Goal: Task Accomplishment & Management: Manage account settings

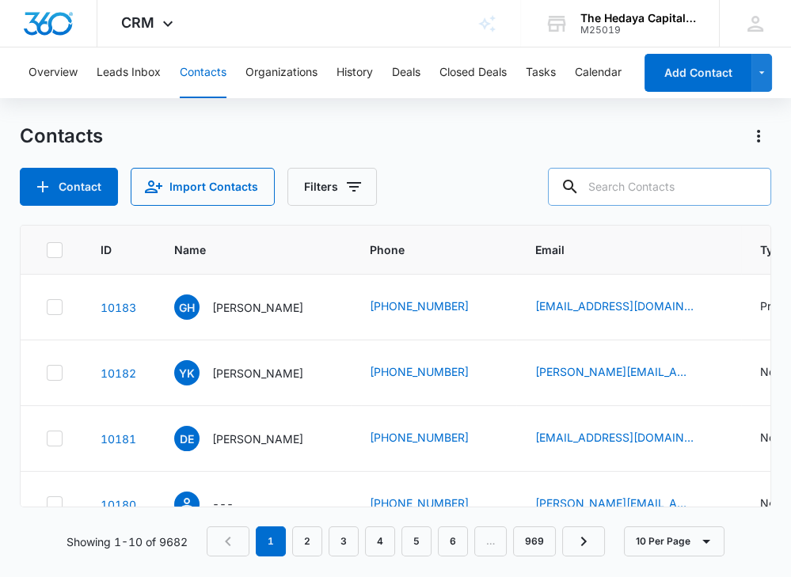
click at [646, 185] on input "text" at bounding box center [659, 187] width 223 height 38
paste input "Charles A Sheffield"
type input "Charles A Sheffield"
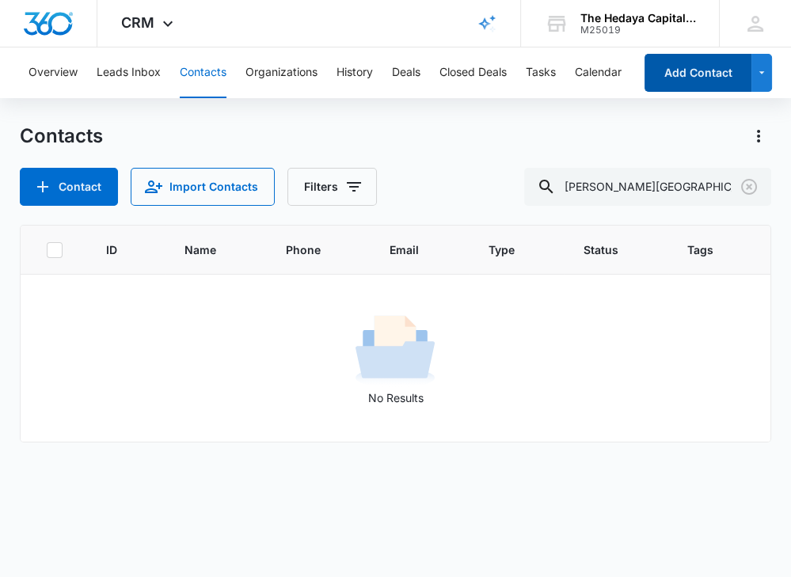
click at [685, 76] on button "Add Contact" at bounding box center [697, 73] width 107 height 38
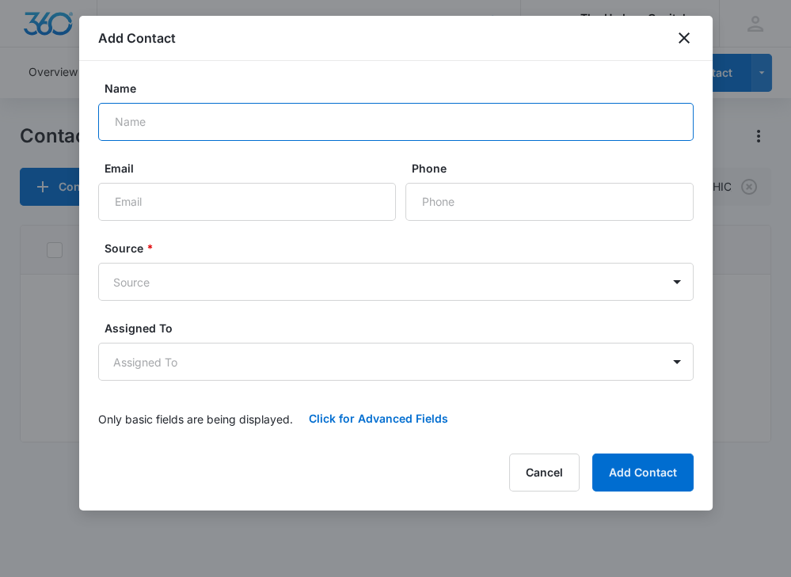
click at [428, 121] on input "Name" at bounding box center [395, 122] width 595 height 38
paste input "Charles A Sheffield"
click at [164, 122] on input "Charles A Sheffield" at bounding box center [395, 122] width 595 height 38
type input "[PERSON_NAME][GEOGRAPHIC_DATA]"
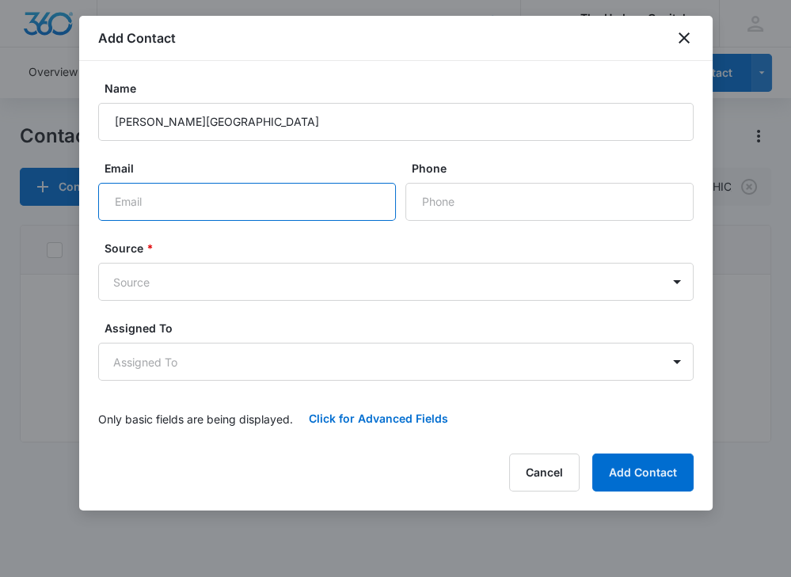
click at [237, 210] on input "Email" at bounding box center [247, 202] width 298 height 38
paste input "[EMAIL_ADDRESS][DOMAIN_NAME]"
type input "[EMAIL_ADDRESS][DOMAIN_NAME]"
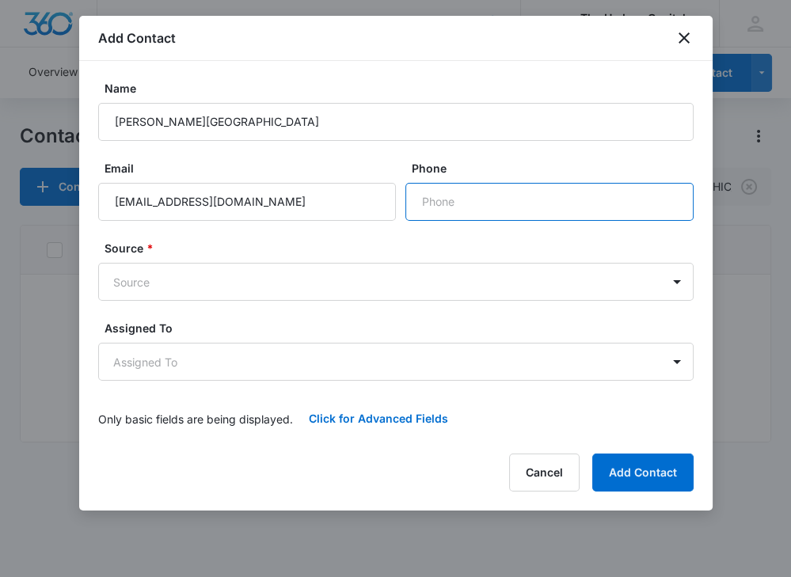
click at [495, 206] on input "Phone" at bounding box center [549, 202] width 288 height 38
paste input "1 (646) 837-7028"
type input "1 (646) 837-7028"
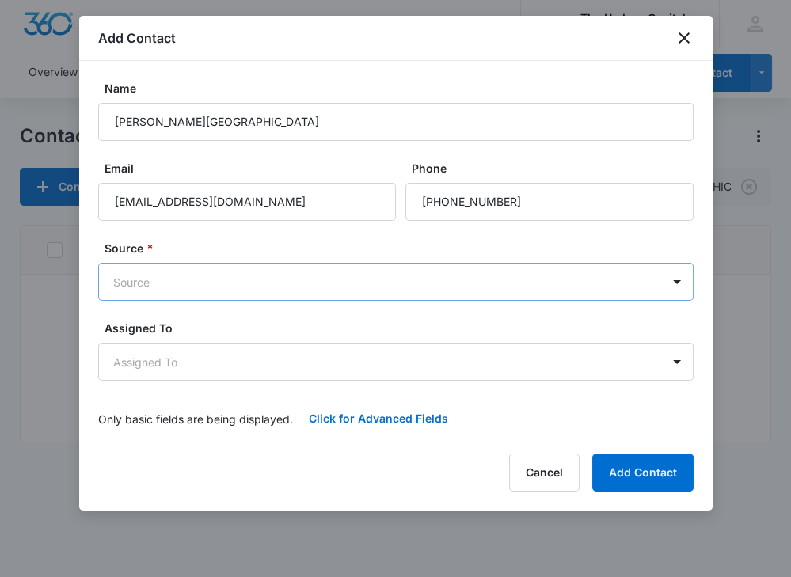
click at [427, 296] on body "CRM Apps Reputation Websites Forms CRM Email Social Content Ads Intelligence Fi…" at bounding box center [395, 288] width 791 height 577
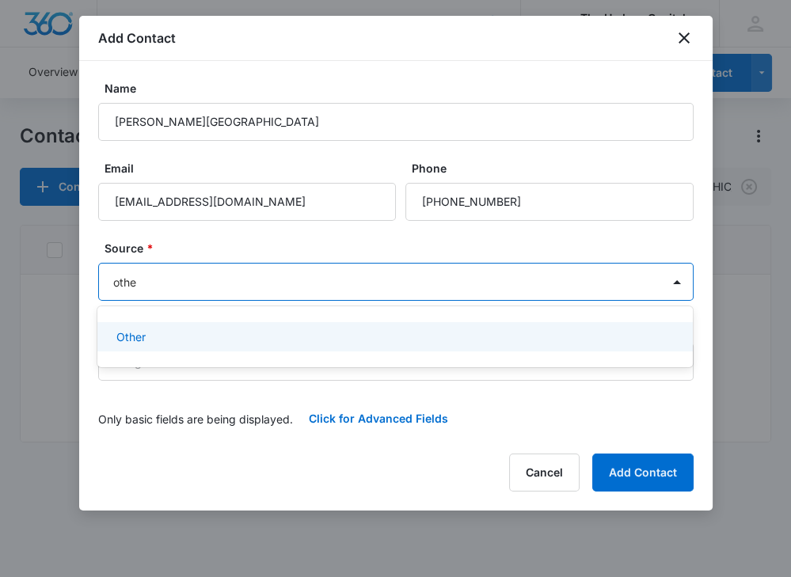
type input "other"
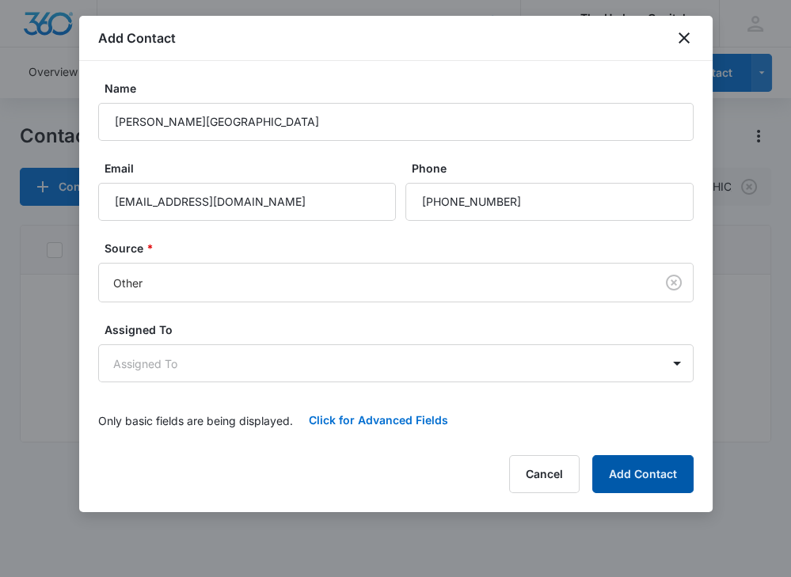
click at [666, 469] on button "Add Contact" at bounding box center [642, 474] width 101 height 38
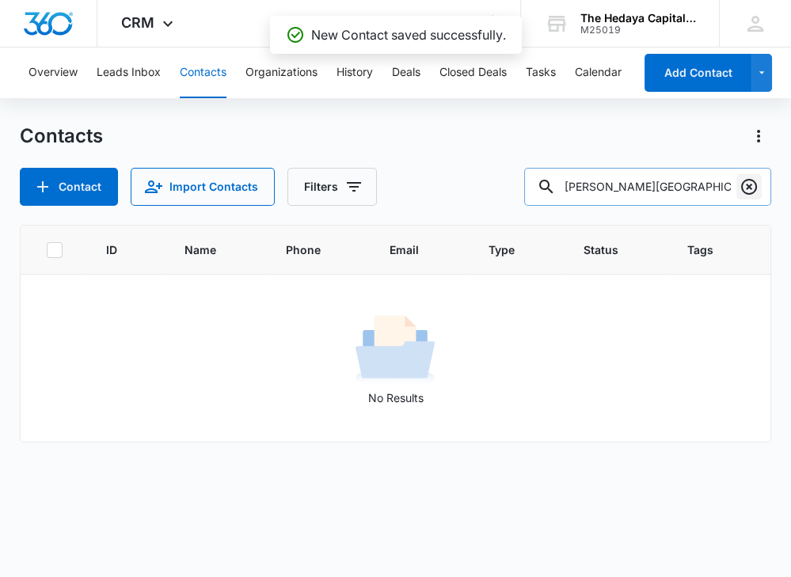
click at [752, 187] on icon "Clear" at bounding box center [748, 186] width 19 height 19
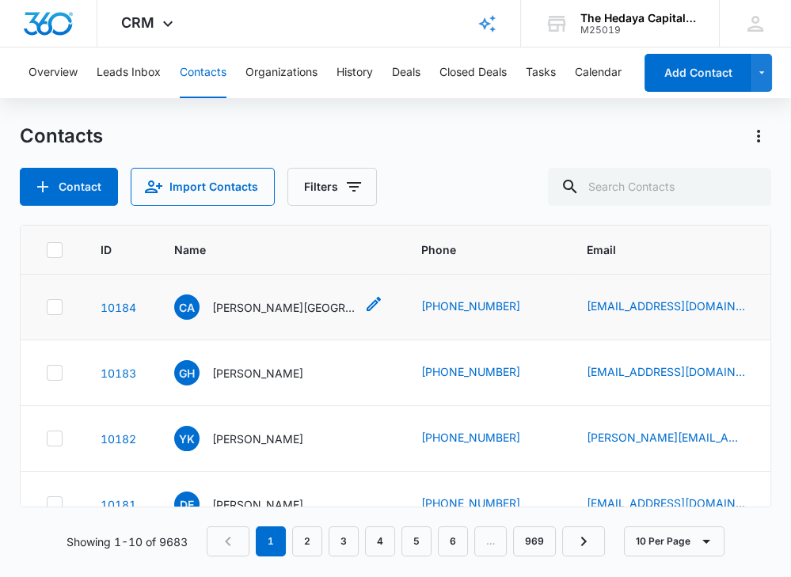
click at [269, 308] on p "[PERSON_NAME][GEOGRAPHIC_DATA]" at bounding box center [283, 307] width 142 height 17
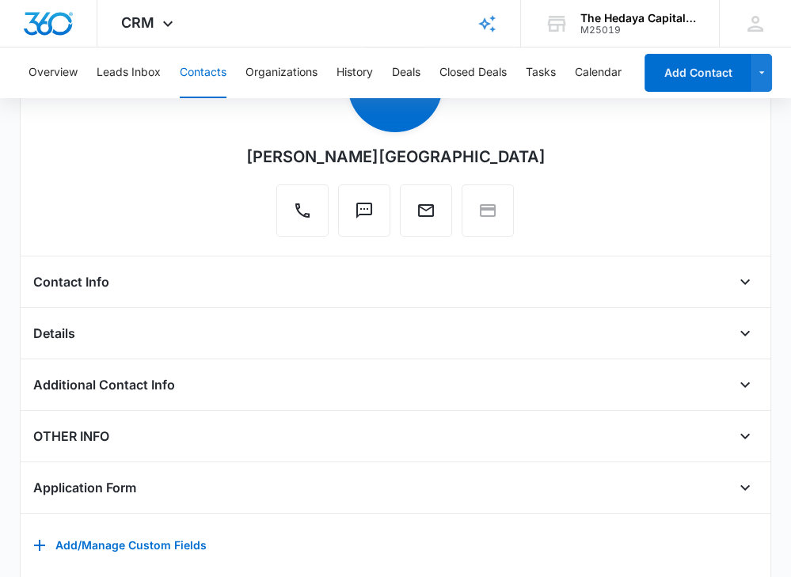
scroll to position [184, 0]
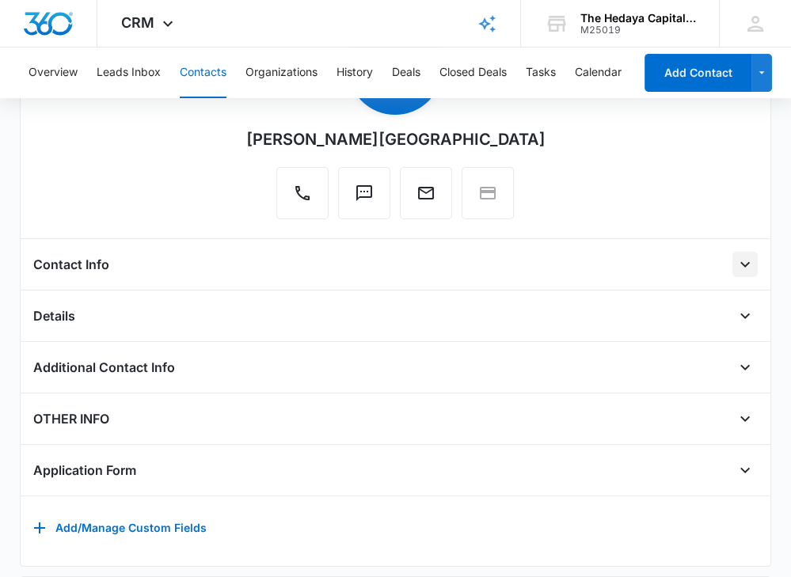
click at [741, 267] on icon "Open" at bounding box center [744, 264] width 19 height 19
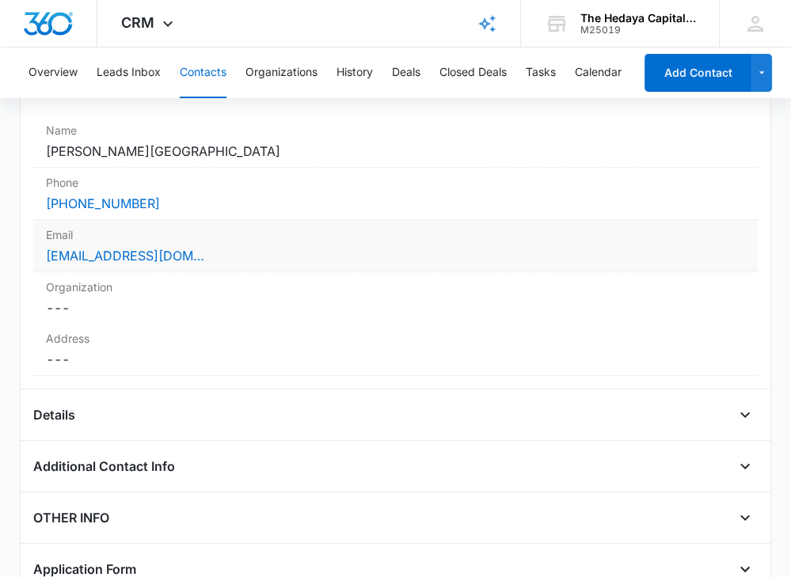
scroll to position [365, 0]
click at [744, 412] on icon "Open" at bounding box center [744, 415] width 9 height 6
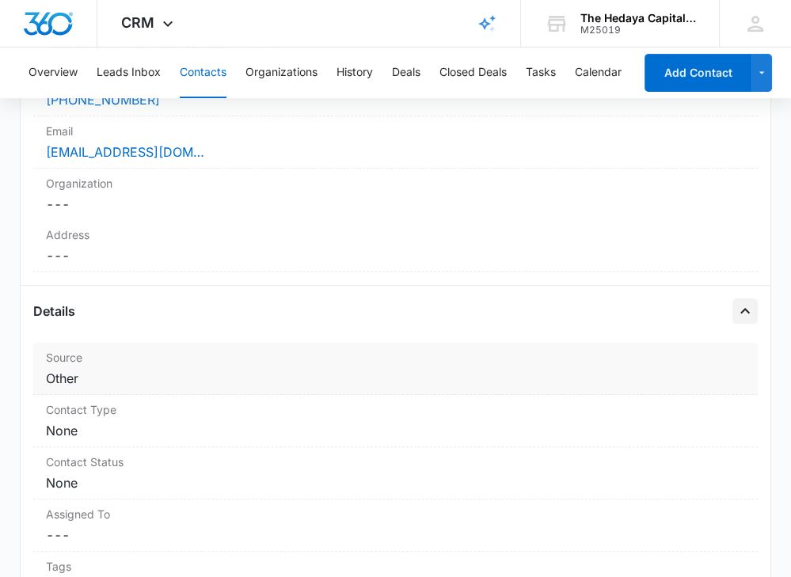
scroll to position [469, 0]
click at [373, 423] on dd "Cancel Save Changes None" at bounding box center [395, 429] width 699 height 19
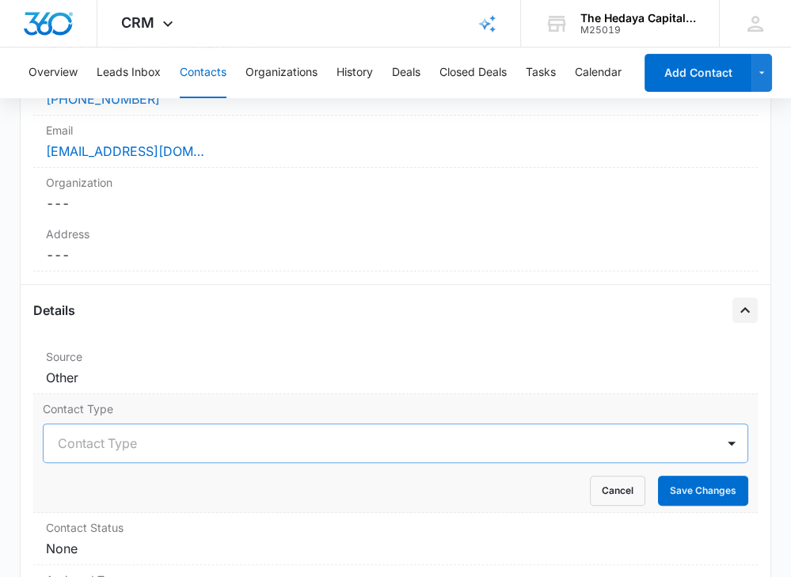
click at [340, 440] on div "Contact Type" at bounding box center [395, 443] width 705 height 40
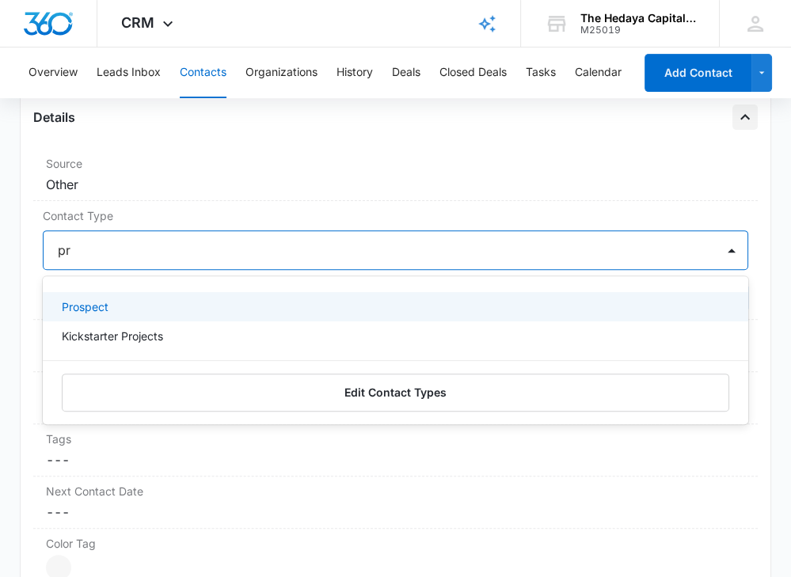
type input "pro"
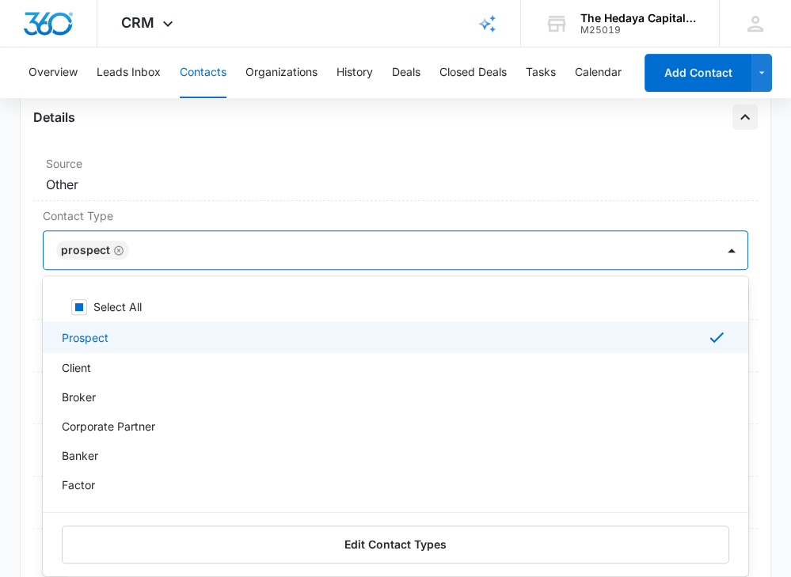
click at [769, 157] on div "Remove CA [PERSON_NAME][GEOGRAPHIC_DATA] Contact Info Name Cancel Save Changes …" at bounding box center [395, 235] width 751 height 1459
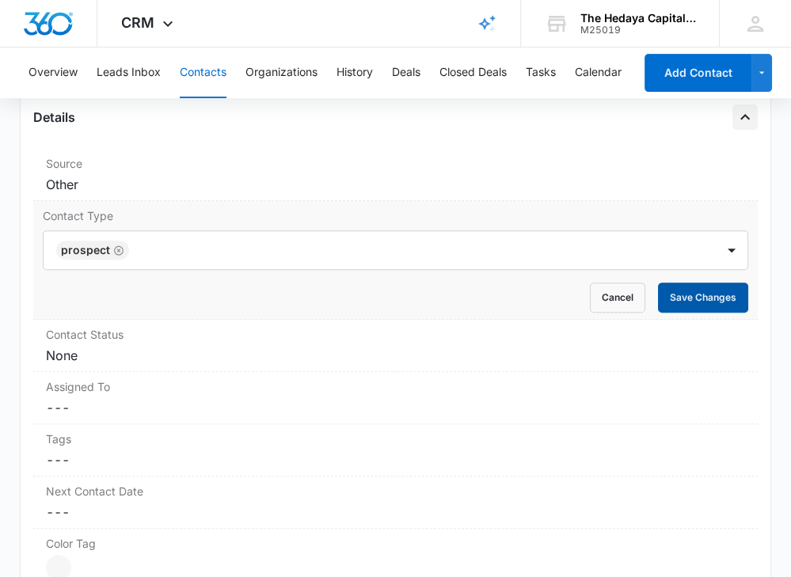
click at [711, 286] on button "Save Changes" at bounding box center [703, 298] width 90 height 30
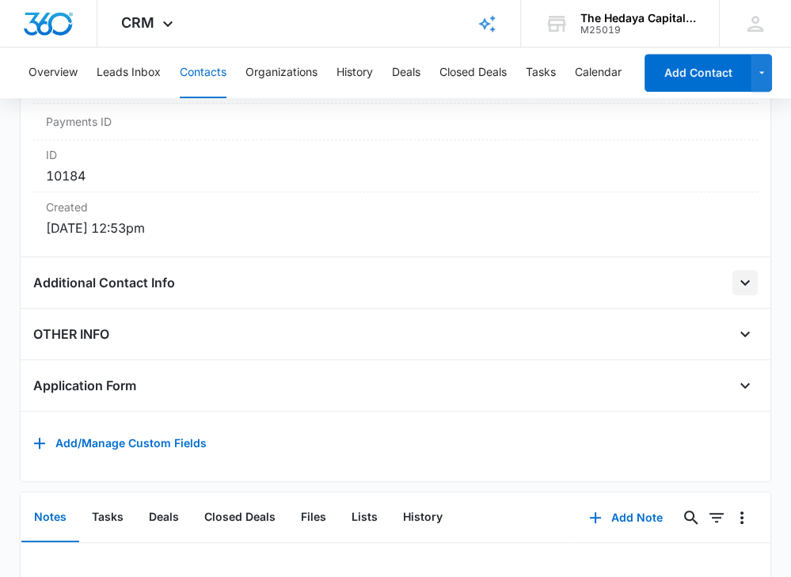
click at [746, 278] on icon "Open" at bounding box center [744, 282] width 19 height 19
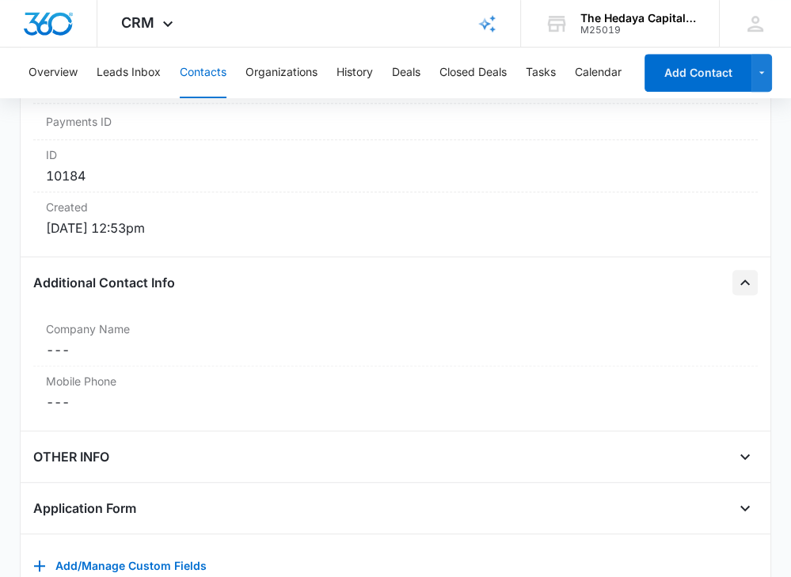
scroll to position [1155, 0]
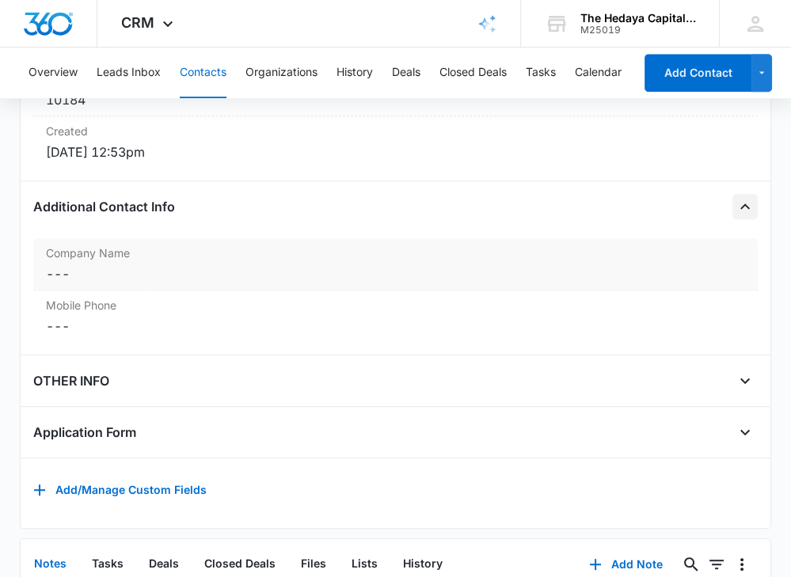
click at [601, 267] on dd "Cancel Save Changes ---" at bounding box center [395, 273] width 699 height 19
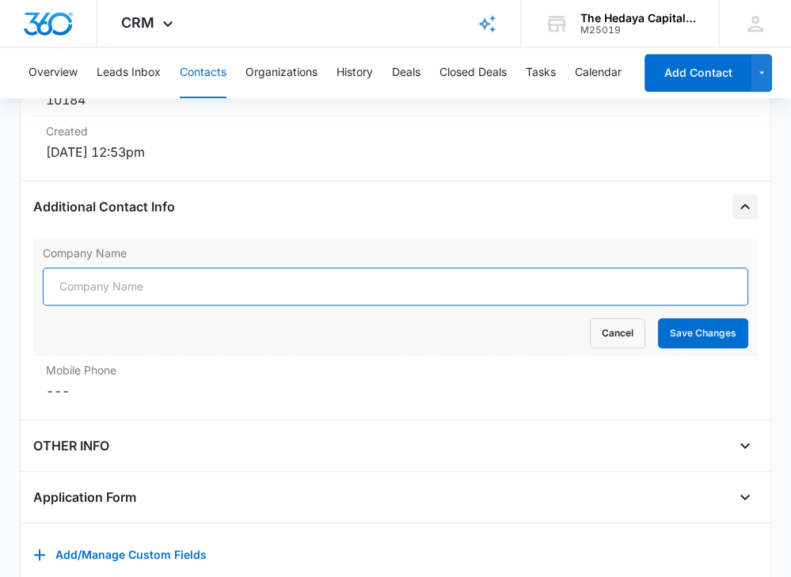
click at [112, 294] on input "Company Name" at bounding box center [395, 286] width 705 height 38
paste input "Sheffield Capital Advisors LLC"
click at [230, 285] on input "Sheffield Capital Advisors LLC" at bounding box center [395, 286] width 705 height 38
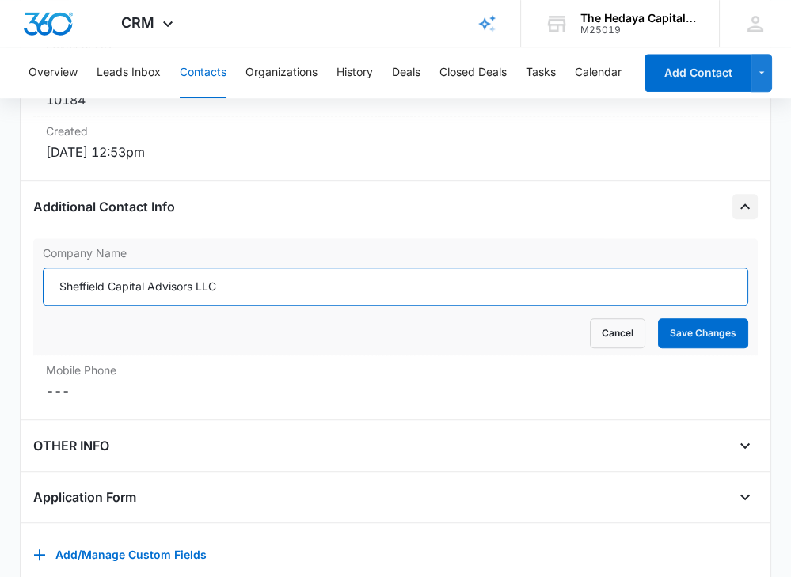
paste input "Triangle Home Fashion"
type input "Triangle Home Fashions LLC"
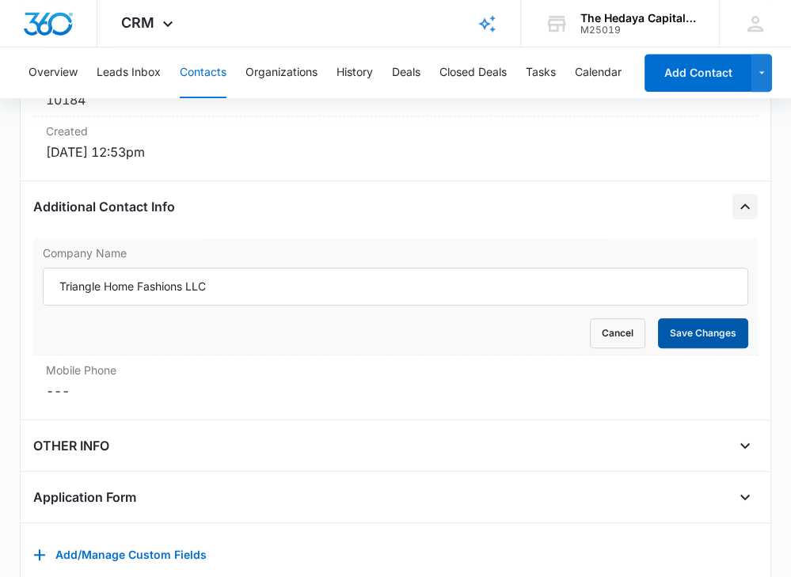
click at [714, 333] on button "Save Changes" at bounding box center [703, 333] width 90 height 30
click at [362, 385] on dd "Cancel Save Changes ---" at bounding box center [395, 390] width 699 height 19
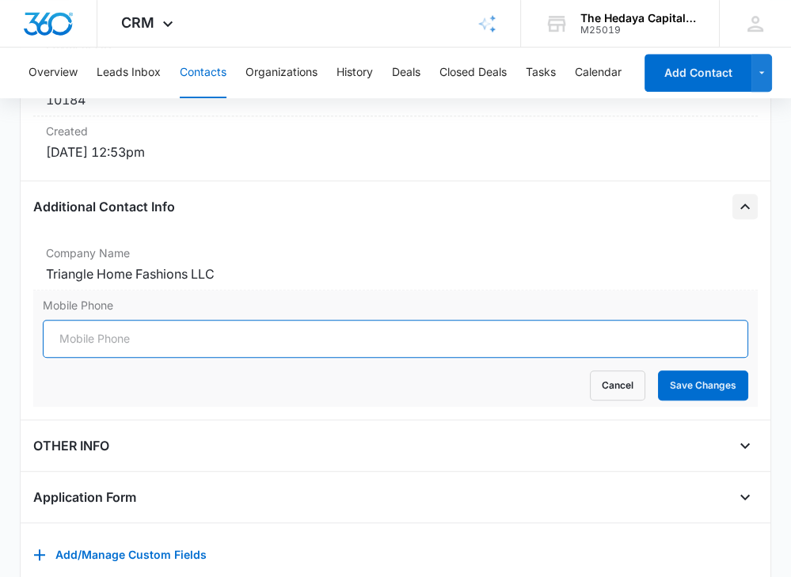
click at [321, 325] on input "Mobile Phone" at bounding box center [395, 339] width 705 height 38
paste input "[PHONE_NUMBER]"
type input "[PHONE_NUMBER]"
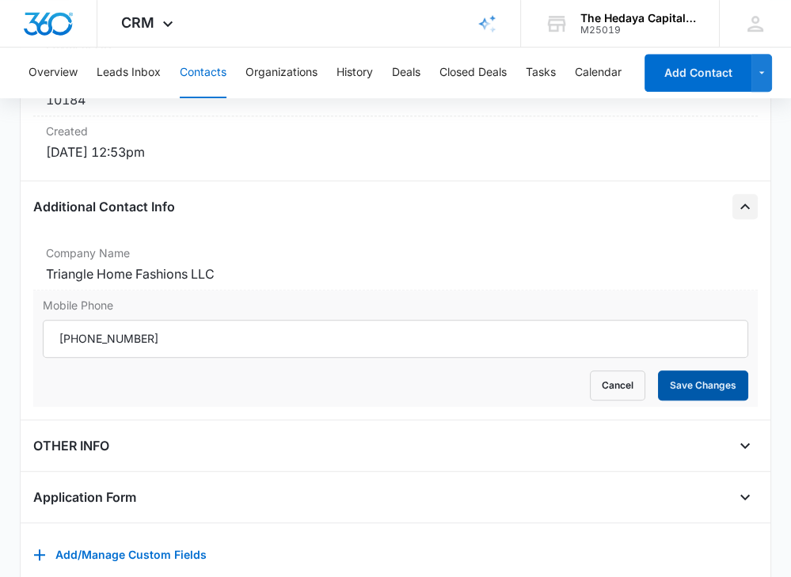
click at [675, 381] on button "Save Changes" at bounding box center [703, 385] width 90 height 30
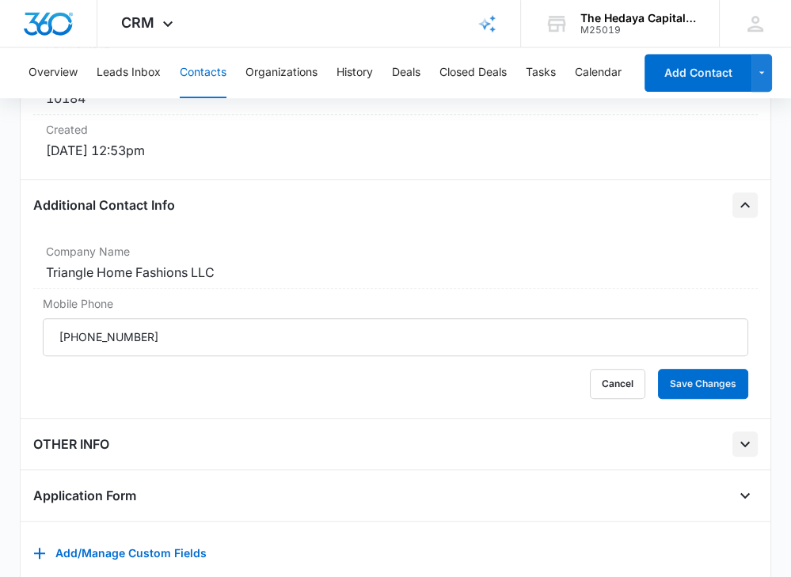
click at [753, 434] on icon "Open" at bounding box center [744, 443] width 19 height 19
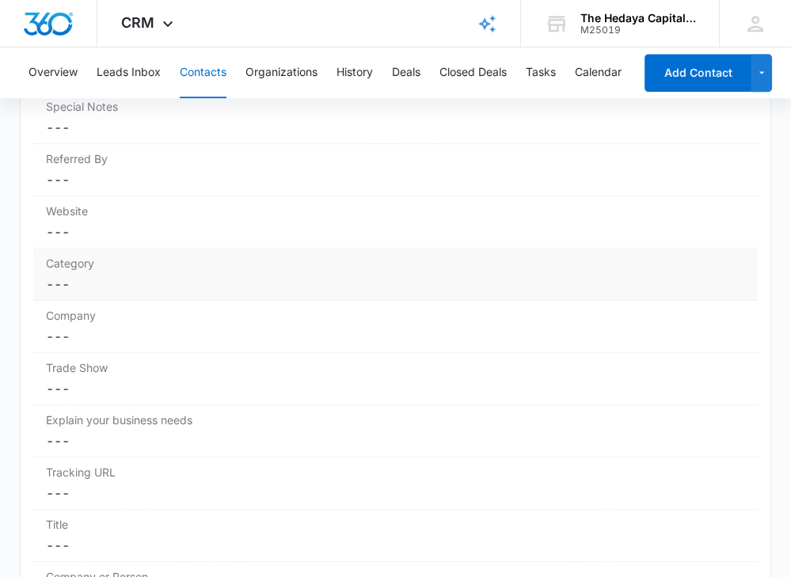
scroll to position [1542, 0]
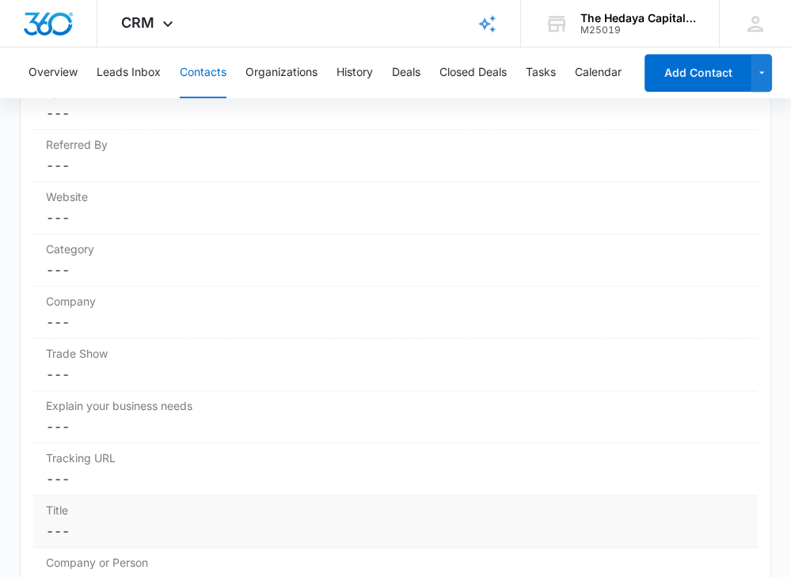
click at [428, 507] on div "Title Cancel Save Changes ---" at bounding box center [395, 521] width 724 height 52
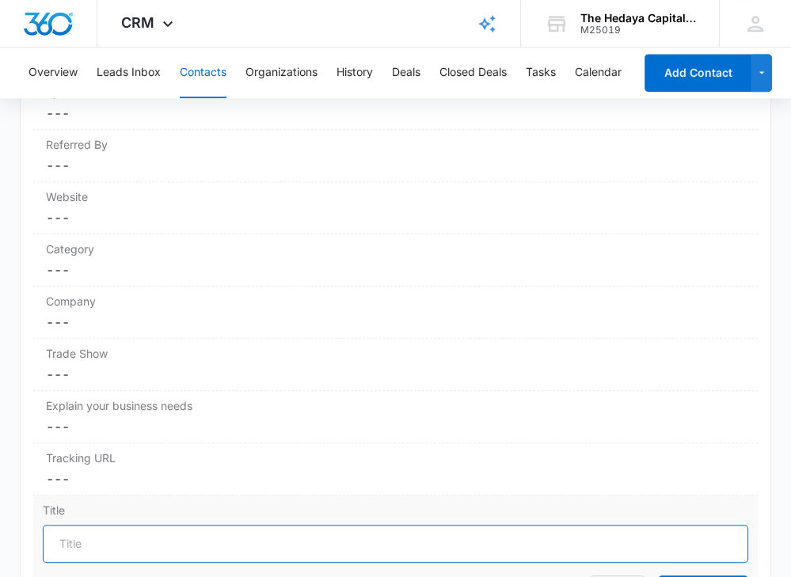
click at [93, 532] on input "Title" at bounding box center [395, 544] width 705 height 38
paste input "Board Member"
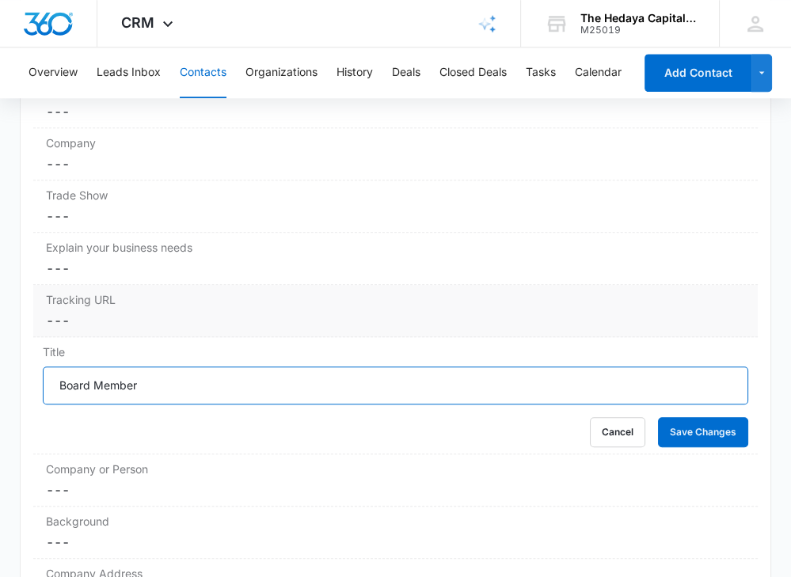
scroll to position [1701, 0]
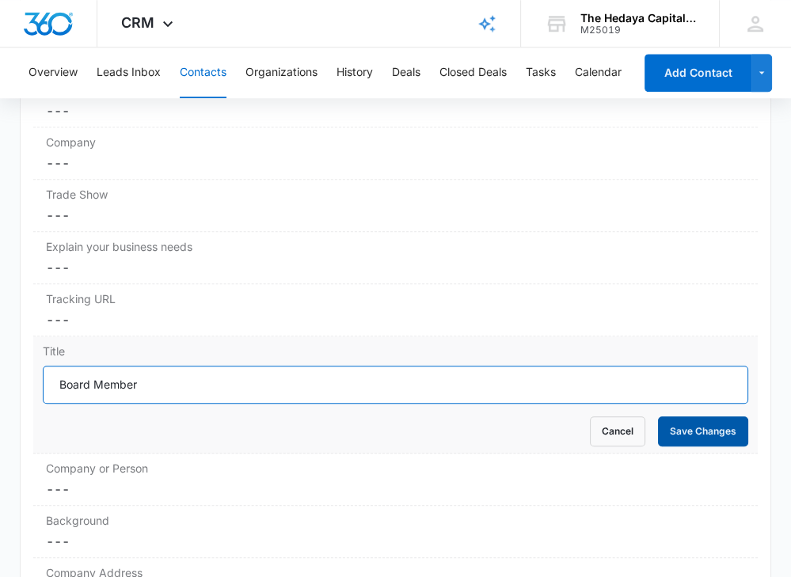
type input "Board Member"
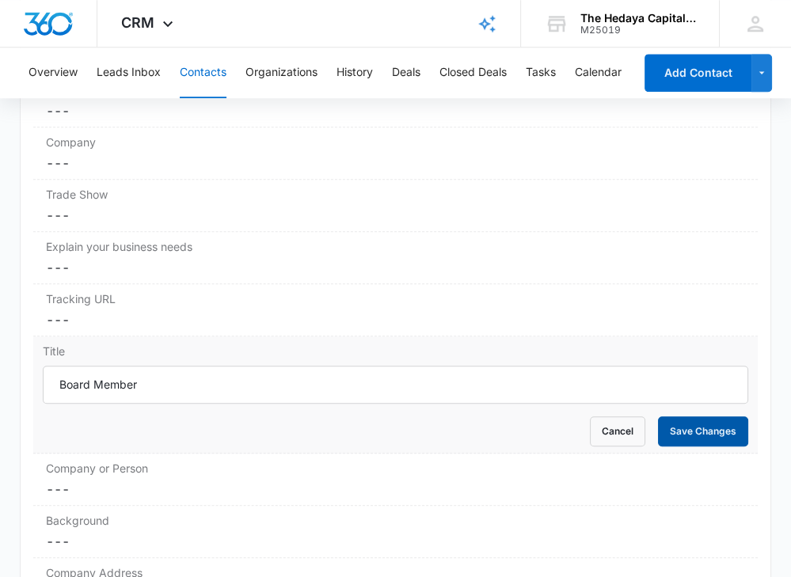
click at [711, 423] on button "Save Changes" at bounding box center [703, 431] width 90 height 30
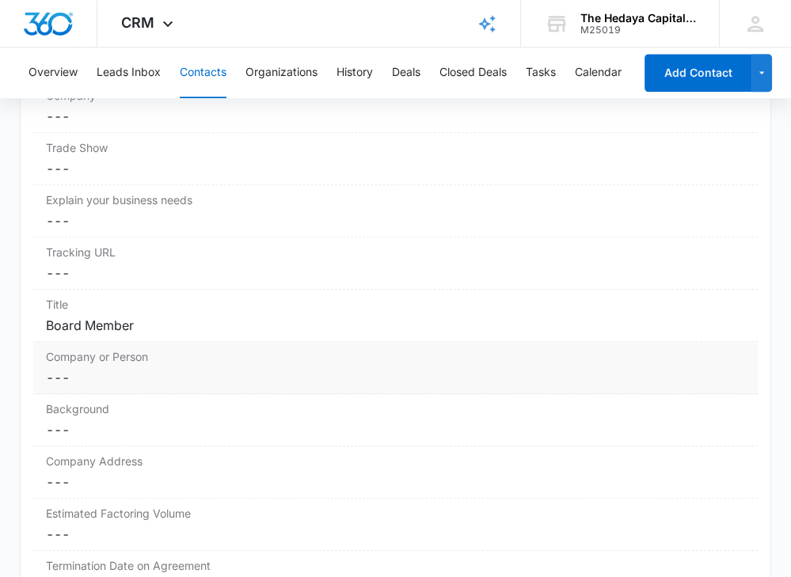
scroll to position [1746, 0]
